Goal: Information Seeking & Learning: Check status

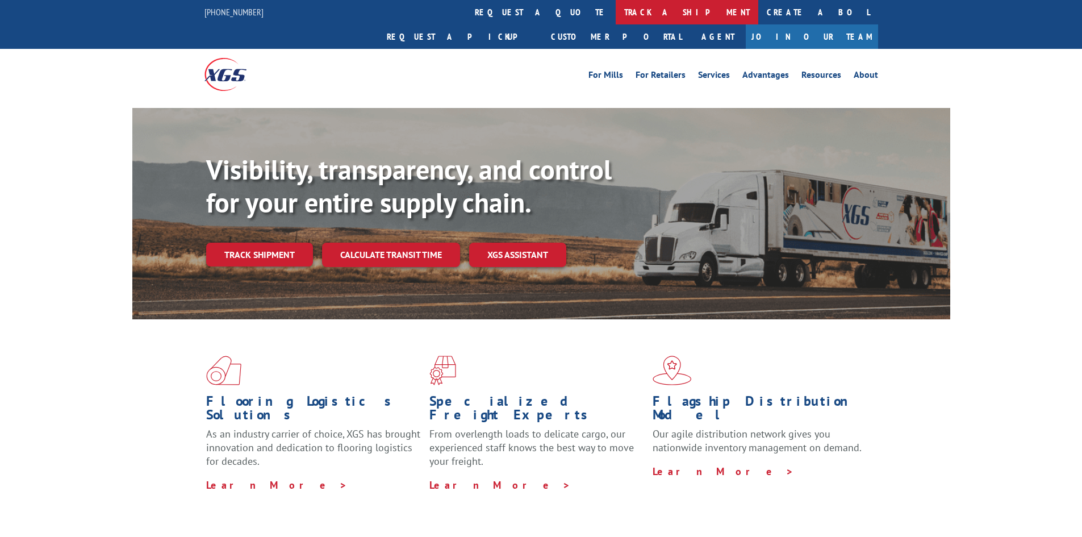
click at [615, 14] on link "track a shipment" at bounding box center [686, 12] width 143 height 24
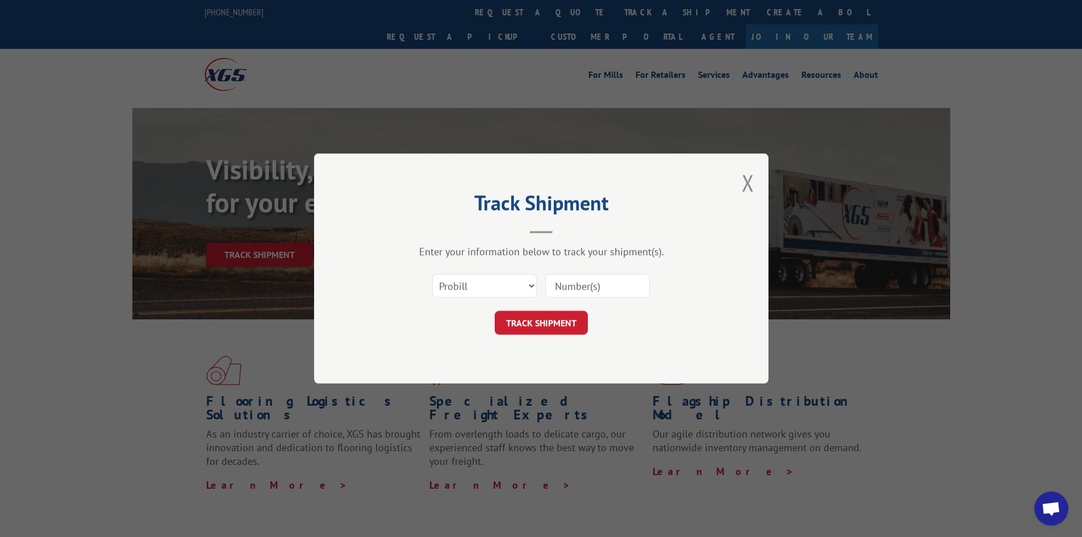
click at [568, 286] on input at bounding box center [597, 286] width 104 height 24
paste input "17621349"
type input "17621349"
click at [522, 329] on button "TRACK SHIPMENT" at bounding box center [541, 323] width 93 height 24
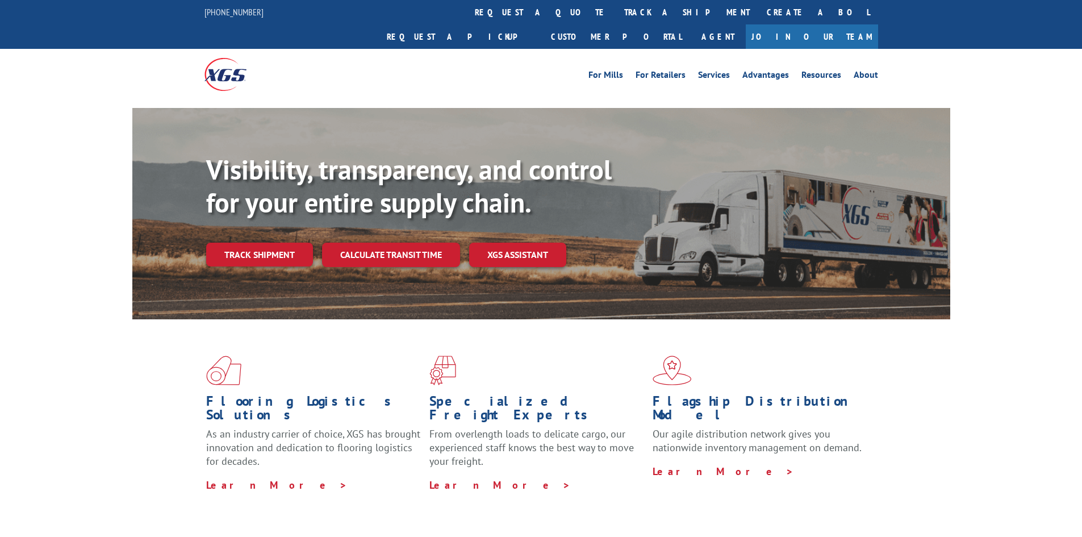
click at [104, 248] on div "Visibility, transparency, and control for your entire supply chain. Track shipm…" at bounding box center [541, 224] width 1082 height 233
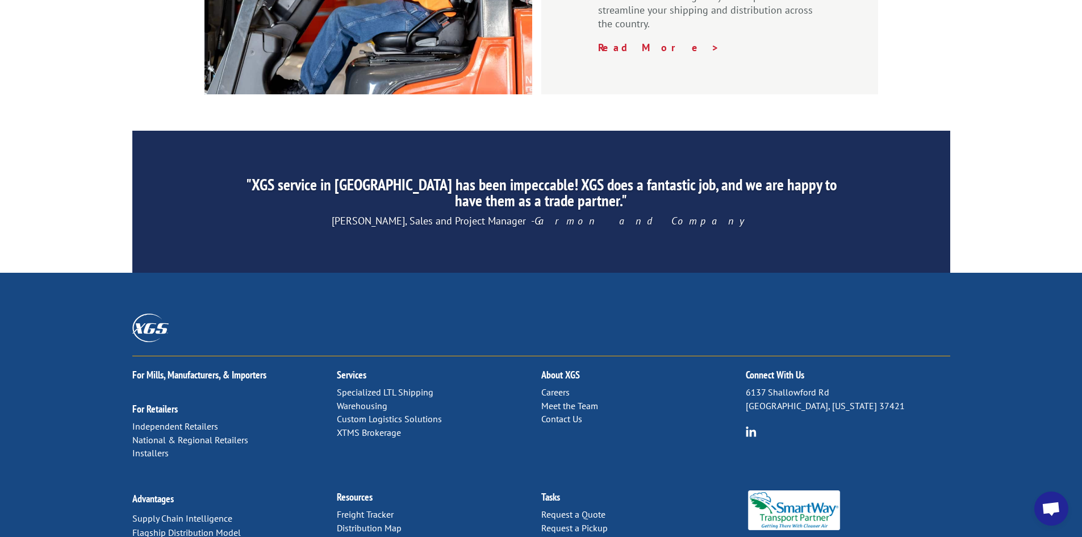
click at [350, 522] on link "Distribution Map" at bounding box center [369, 527] width 65 height 11
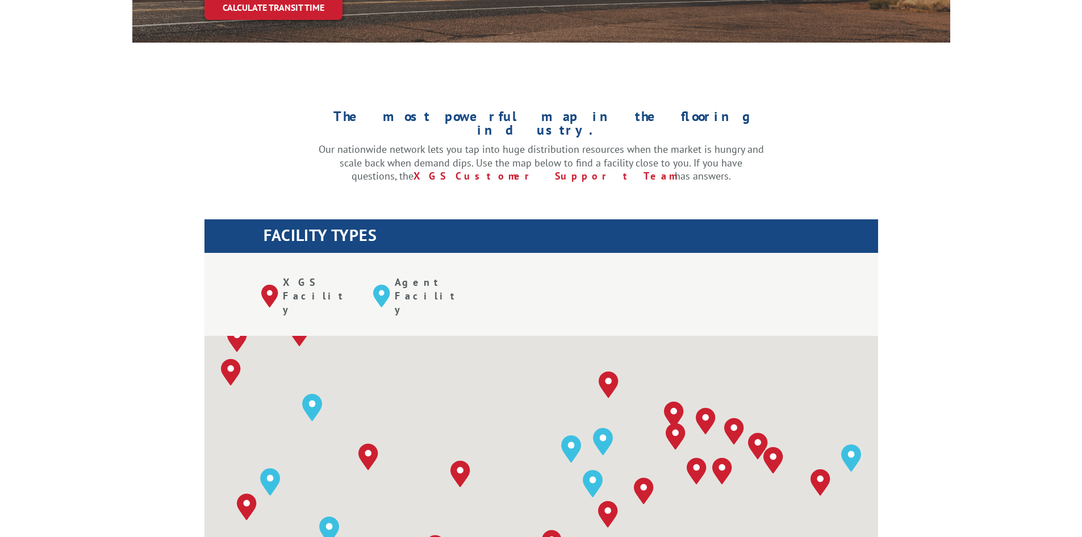
scroll to position [341, 0]
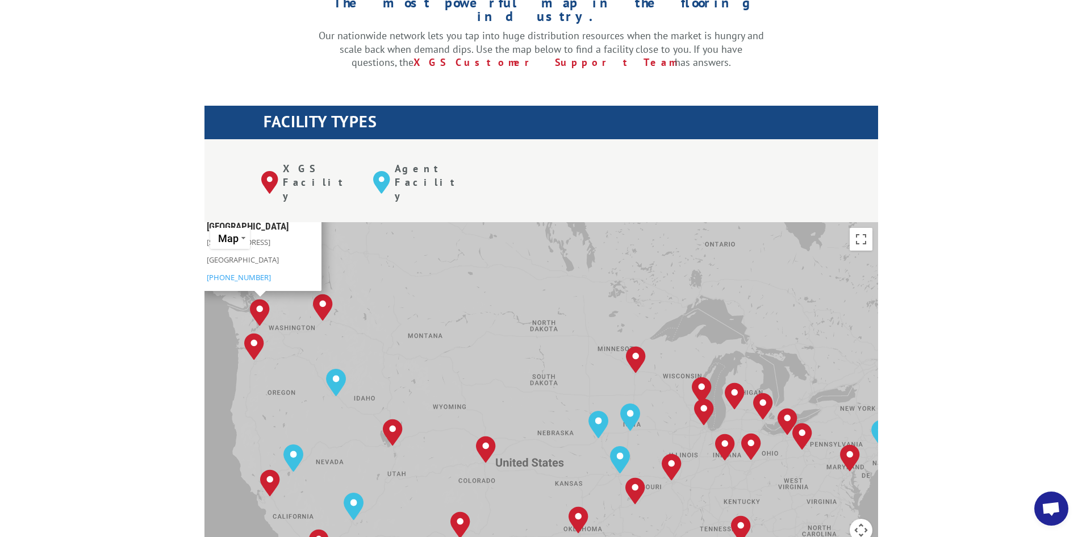
drag, startPoint x: 537, startPoint y: 329, endPoint x: 528, endPoint y: 317, distance: 14.7
click at [528, 317] on div "[GEOGRAPHIC_DATA], [GEOGRAPHIC_DATA] [GEOGRAPHIC_DATA], [GEOGRAPHIC_DATA] [GEOG…" at bounding box center [540, 409] width 673 height 374
